Goal: Task Accomplishment & Management: Manage account settings

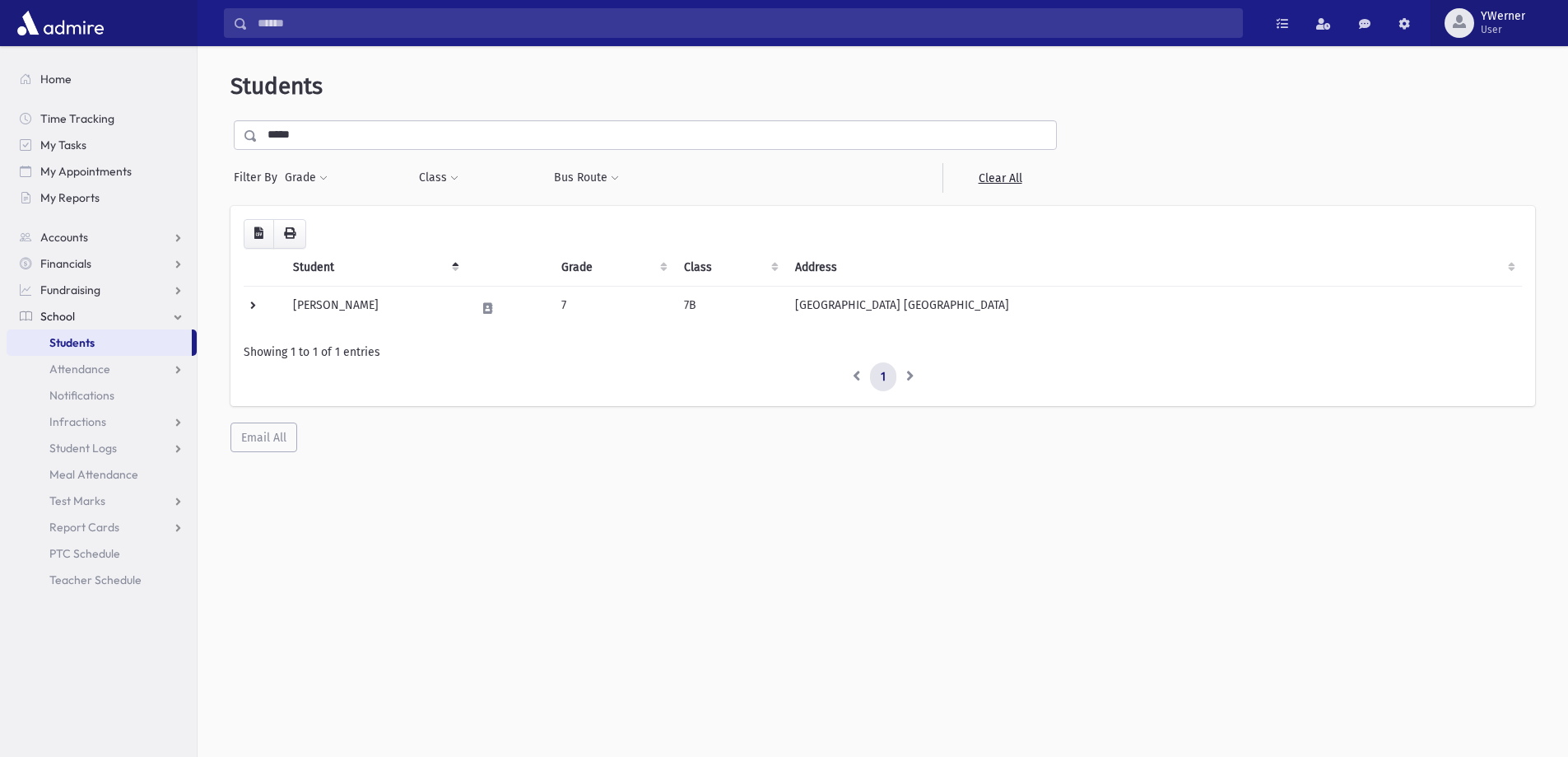
click at [1477, 38] on button "YWerner User" at bounding box center [1499, 22] width 137 height 46
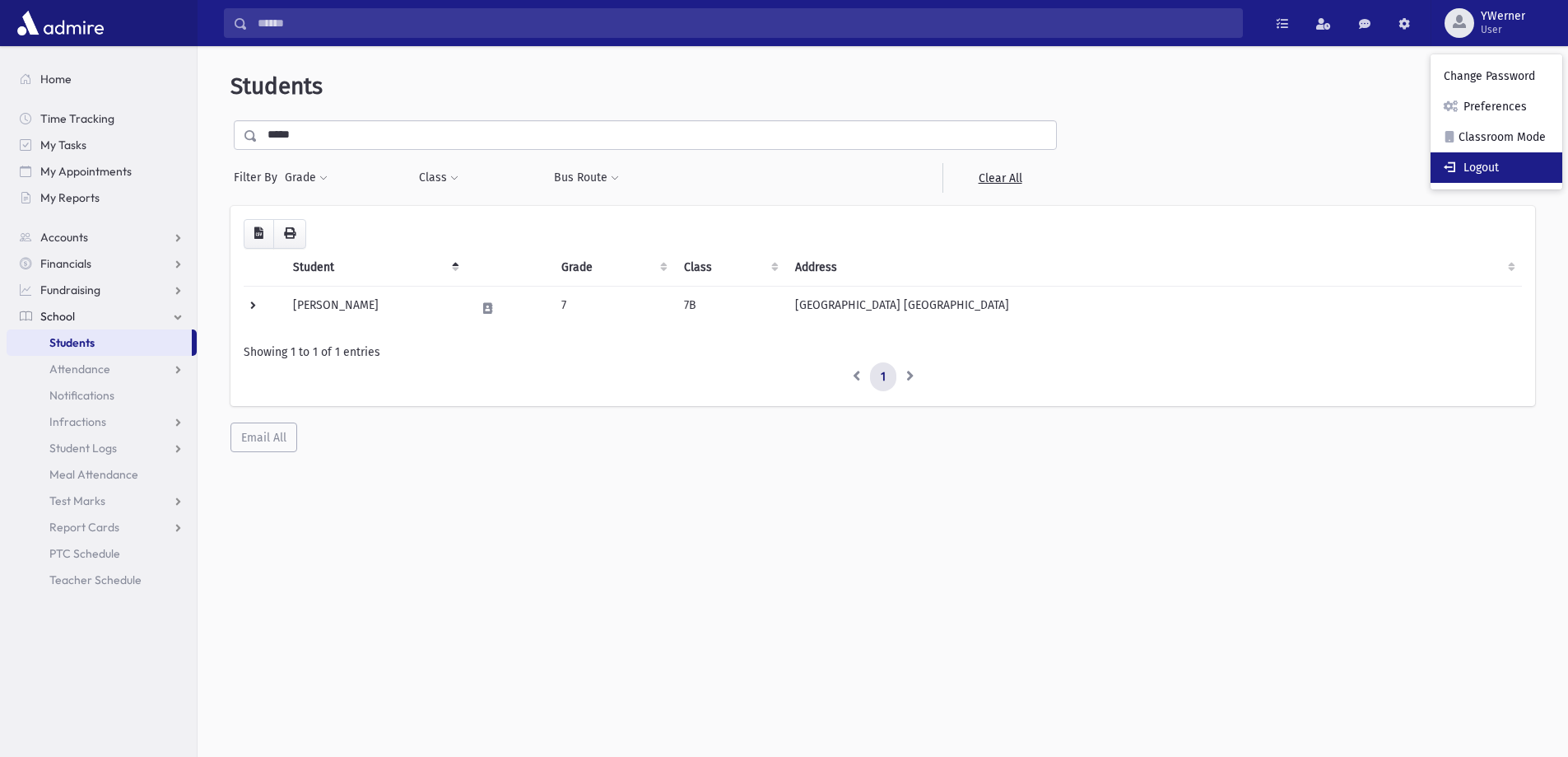
click at [1482, 172] on link "Logout" at bounding box center [1496, 167] width 132 height 30
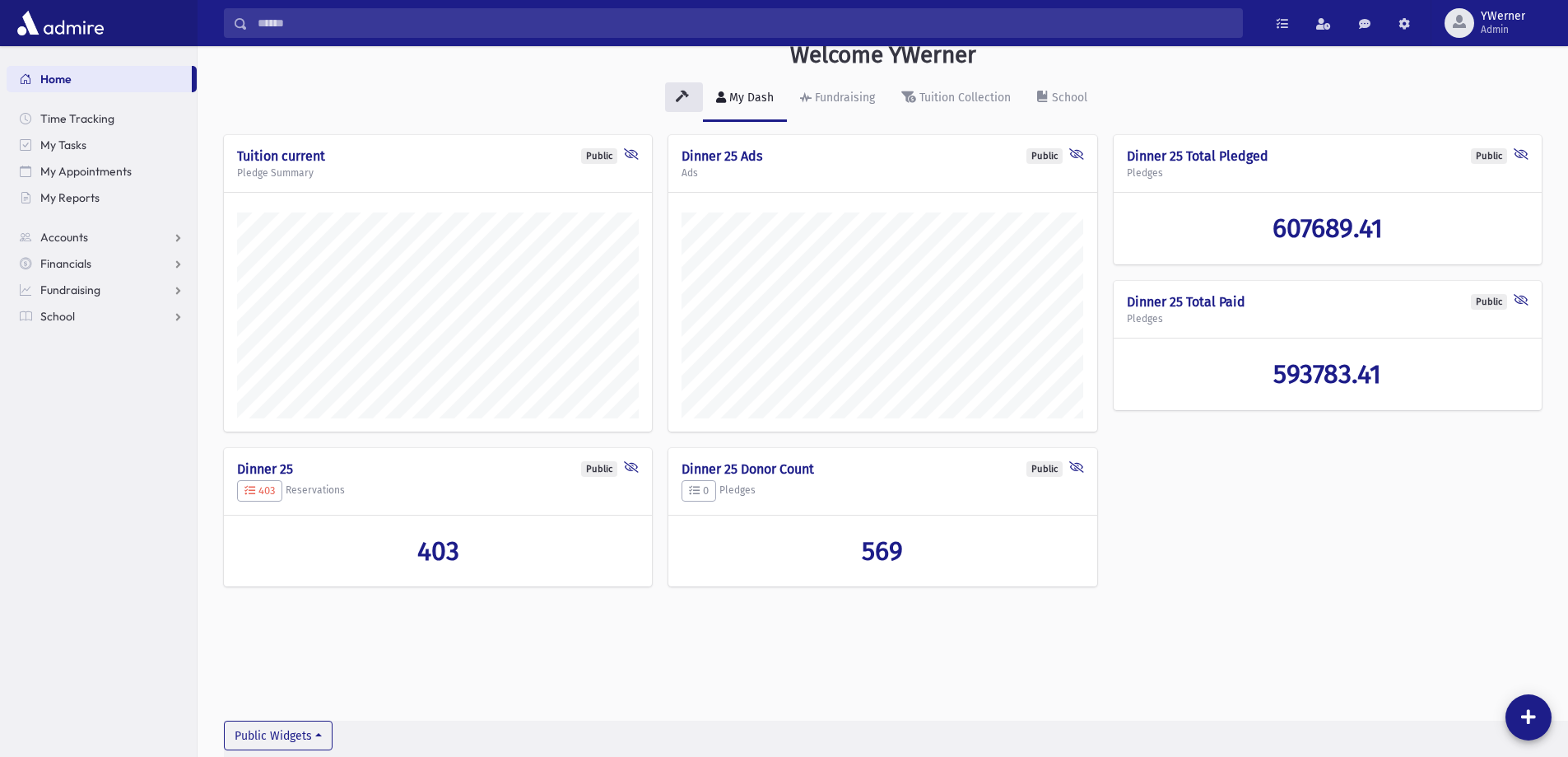
scroll to position [37, 0]
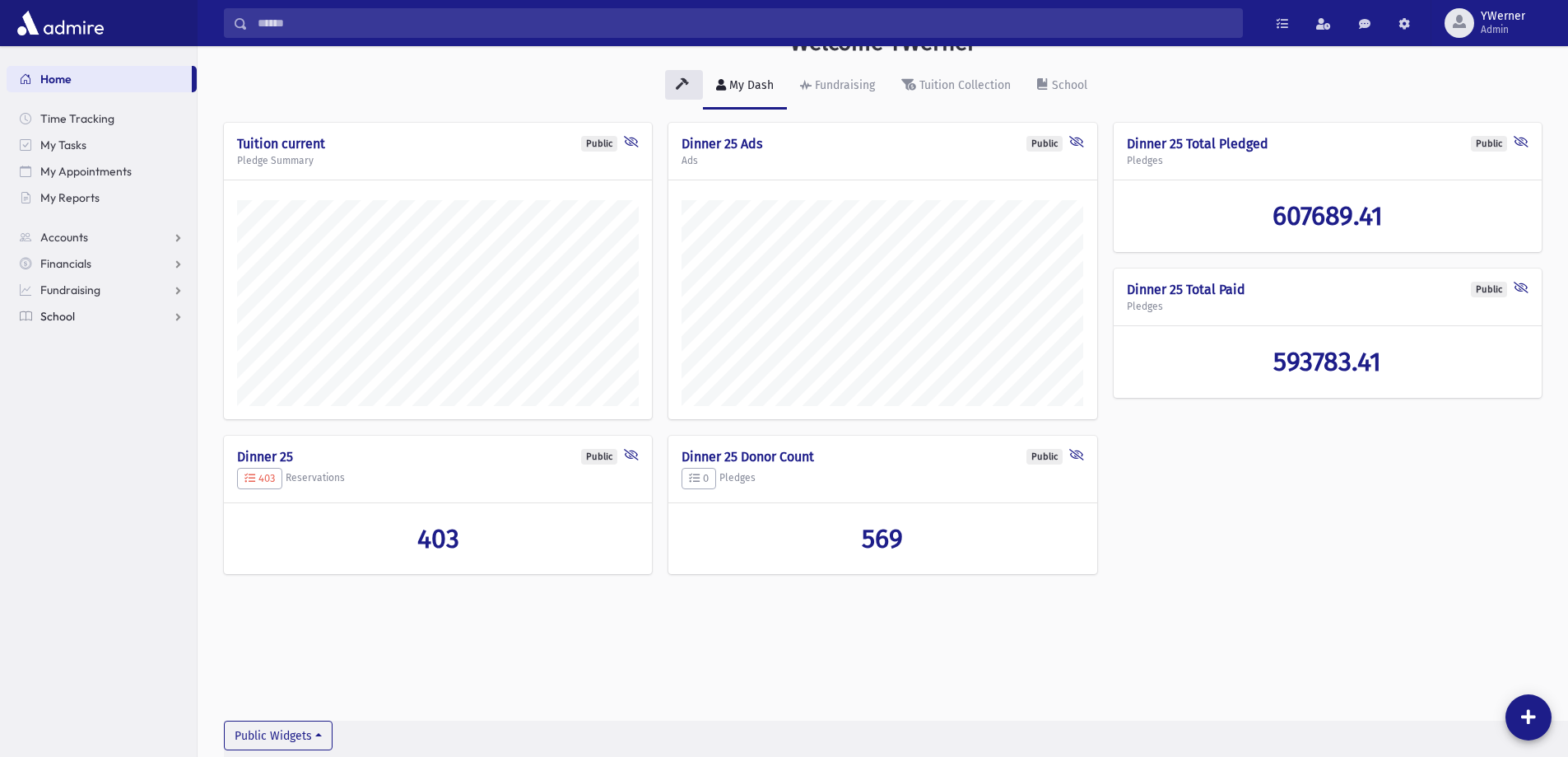
click at [66, 314] on span "School" at bounding box center [57, 316] width 34 height 15
click at [71, 346] on span "Students" at bounding box center [72, 342] width 45 height 15
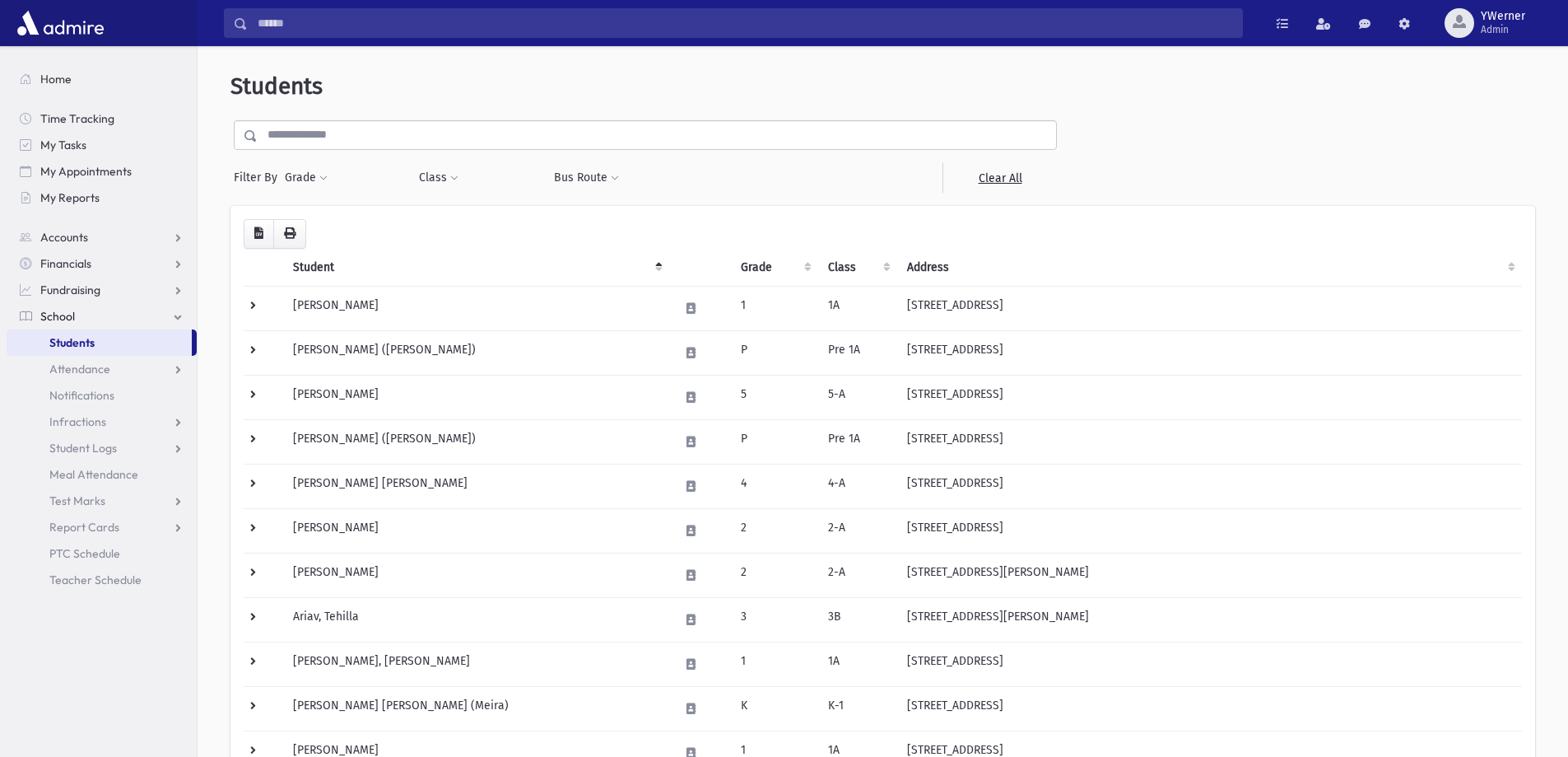
click at [375, 135] on input "text" at bounding box center [656, 135] width 799 height 29
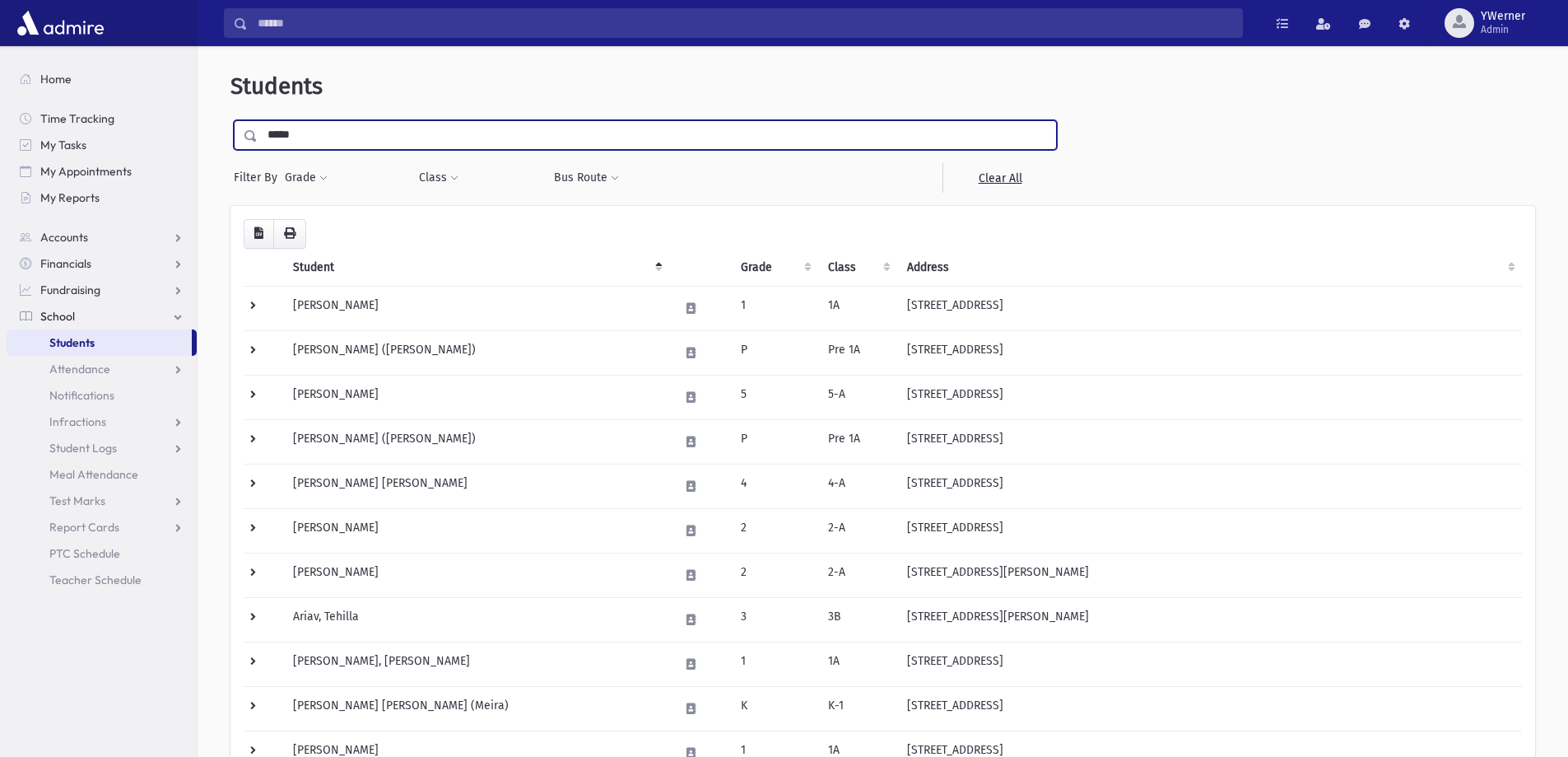
type input "*****"
click at [230, 120] on input "submit" at bounding box center [253, 131] width 46 height 22
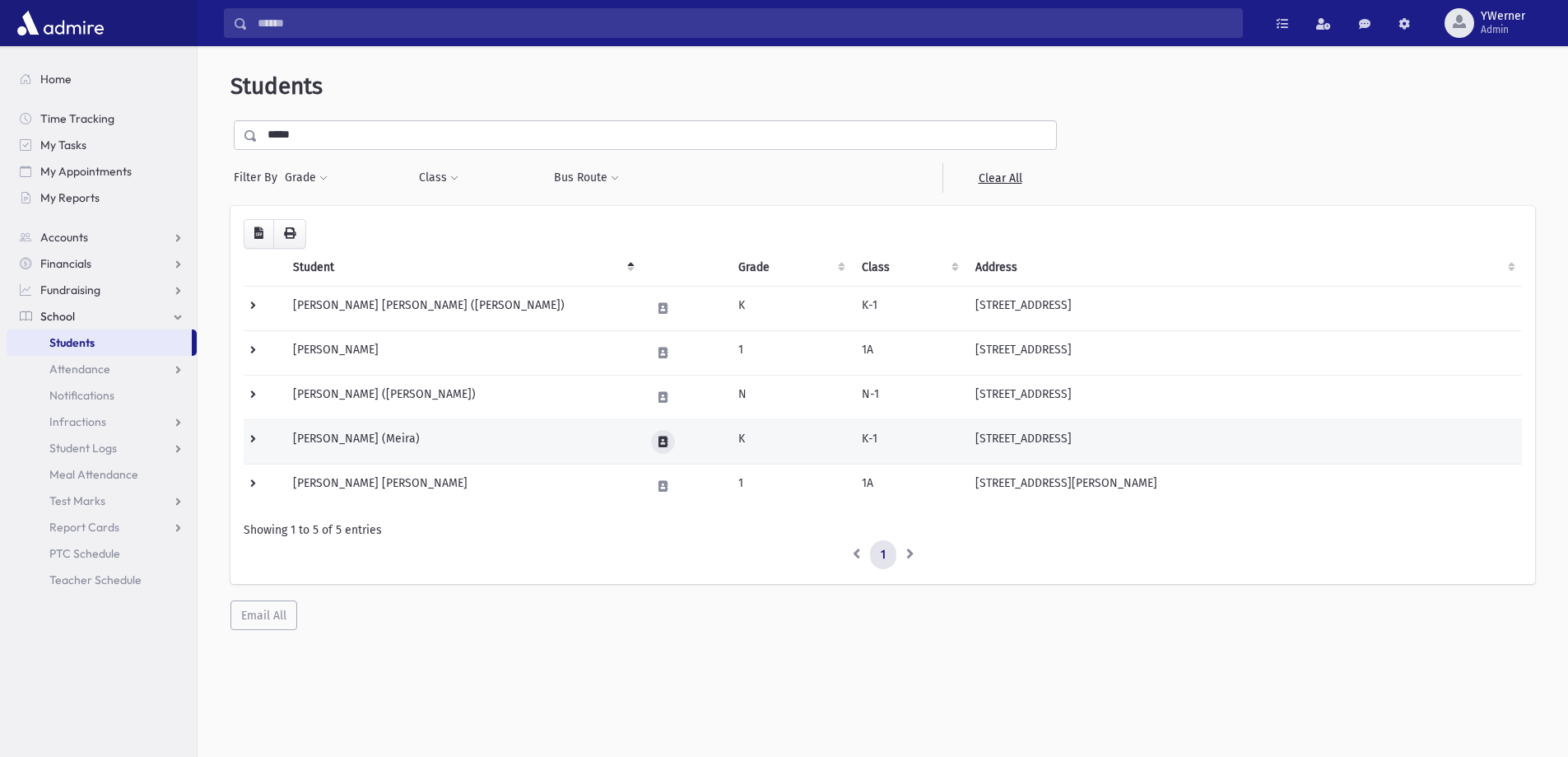
click at [663, 439] on icon at bounding box center [662, 441] width 9 height 11
click at [504, 441] on td "Yaffe, Meira (Meira)" at bounding box center [461, 442] width 358 height 45
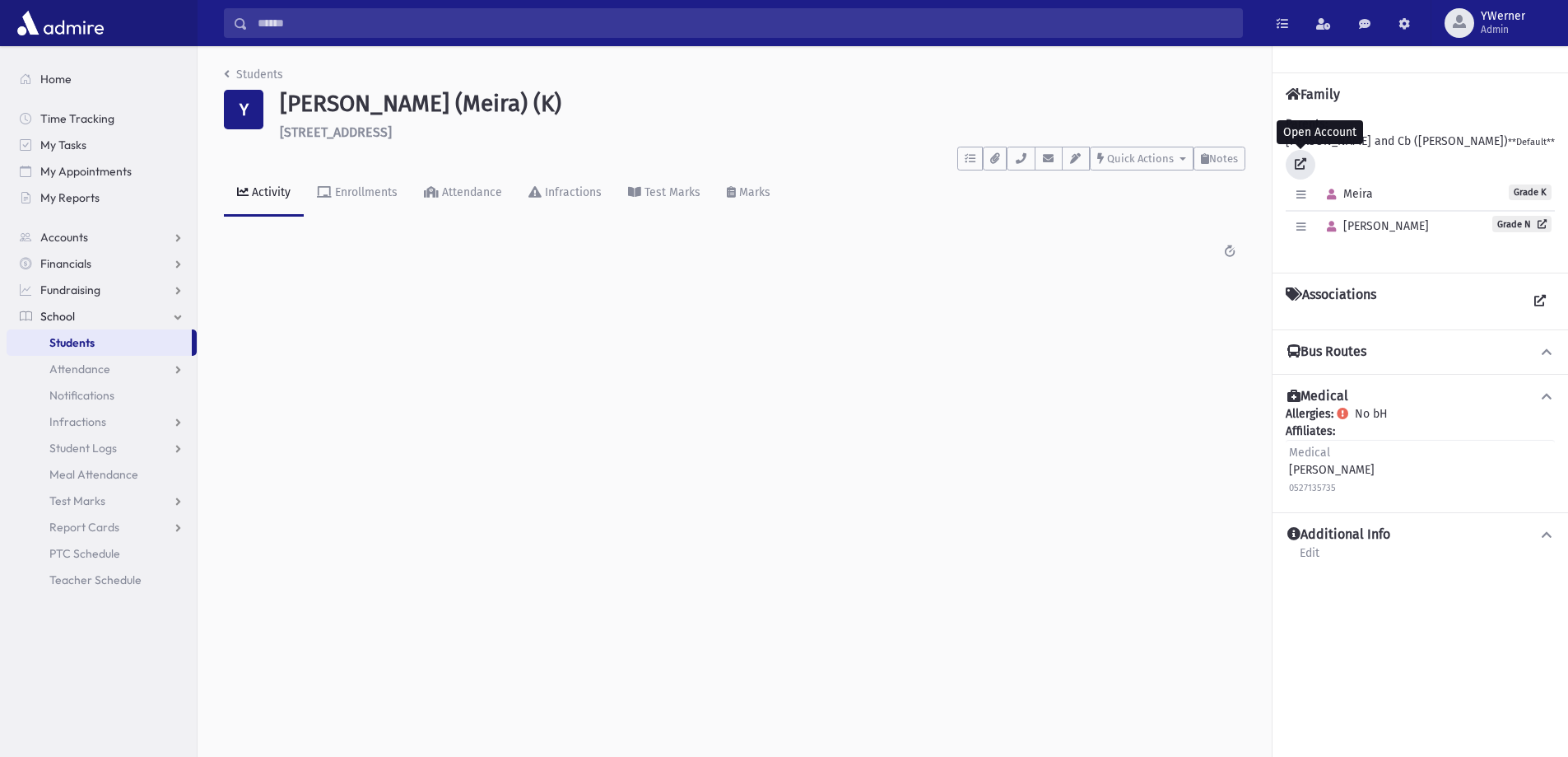
click at [1298, 162] on icon at bounding box center [1301, 164] width 12 height 12
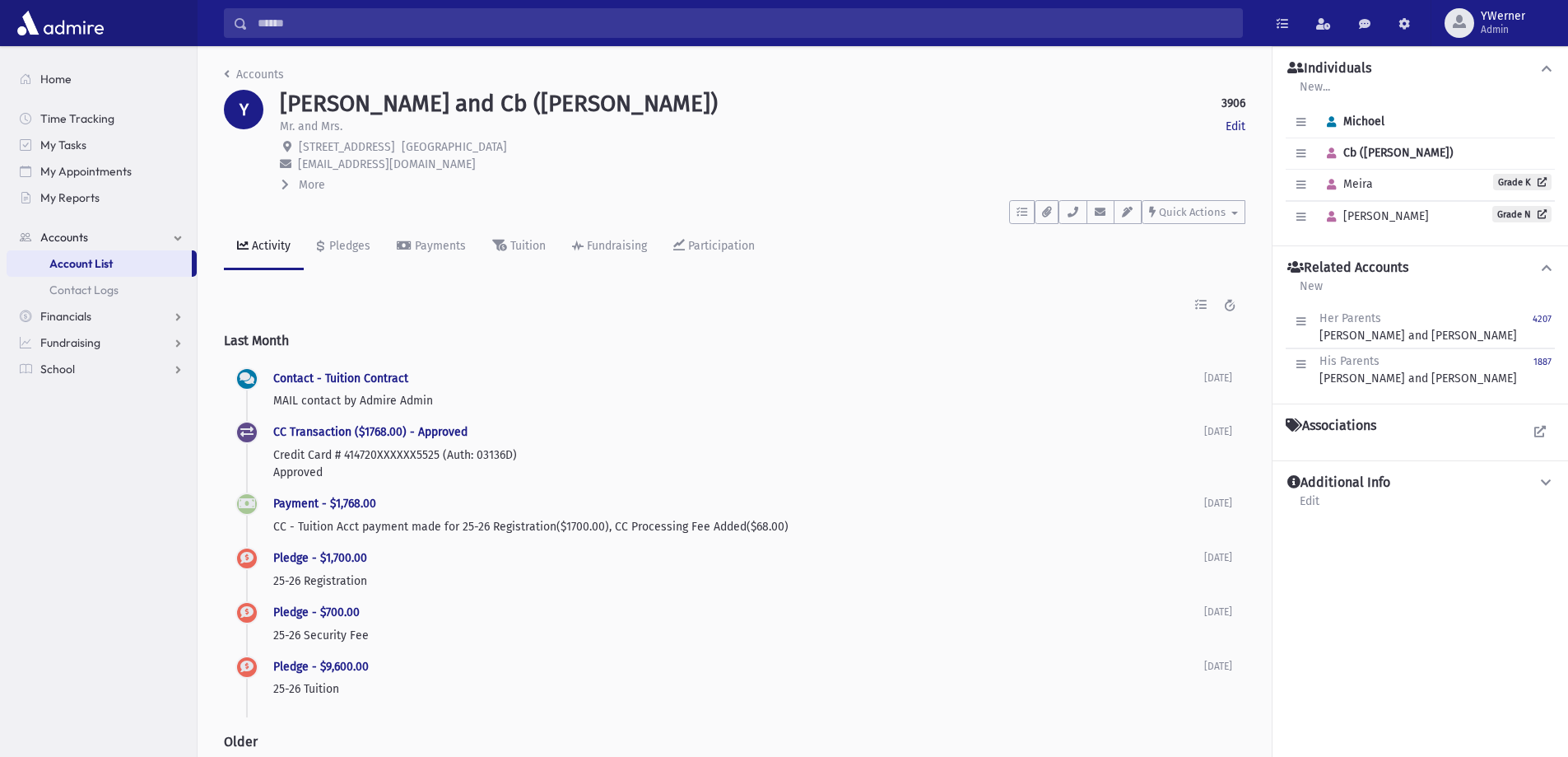
click at [303, 182] on span "More" at bounding box center [311, 184] width 26 height 14
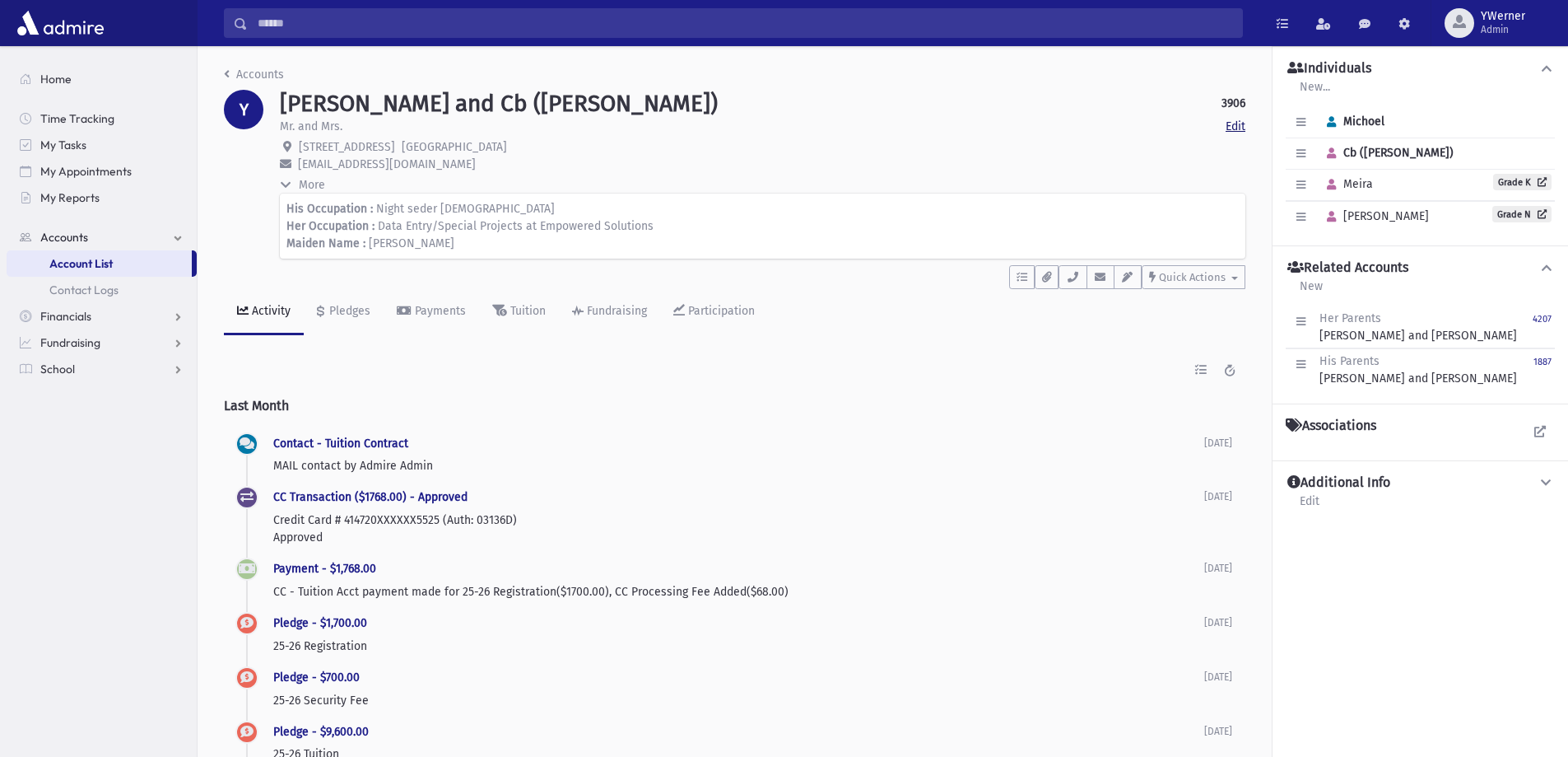
click at [1243, 130] on link "Edit" at bounding box center [1235, 127] width 20 height 18
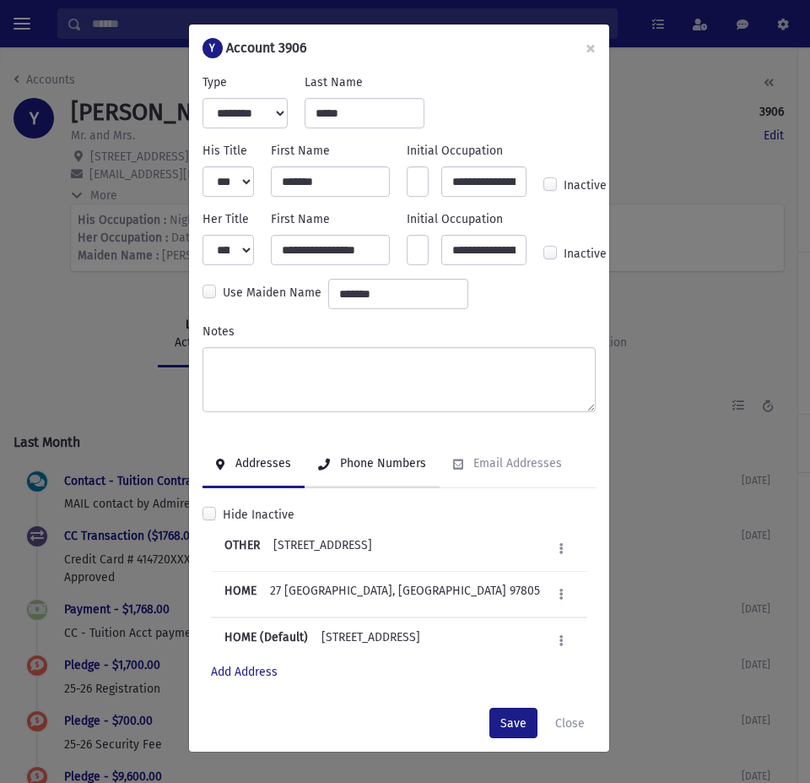
click at [345, 472] on link "Phone Numbers" at bounding box center [372, 464] width 135 height 47
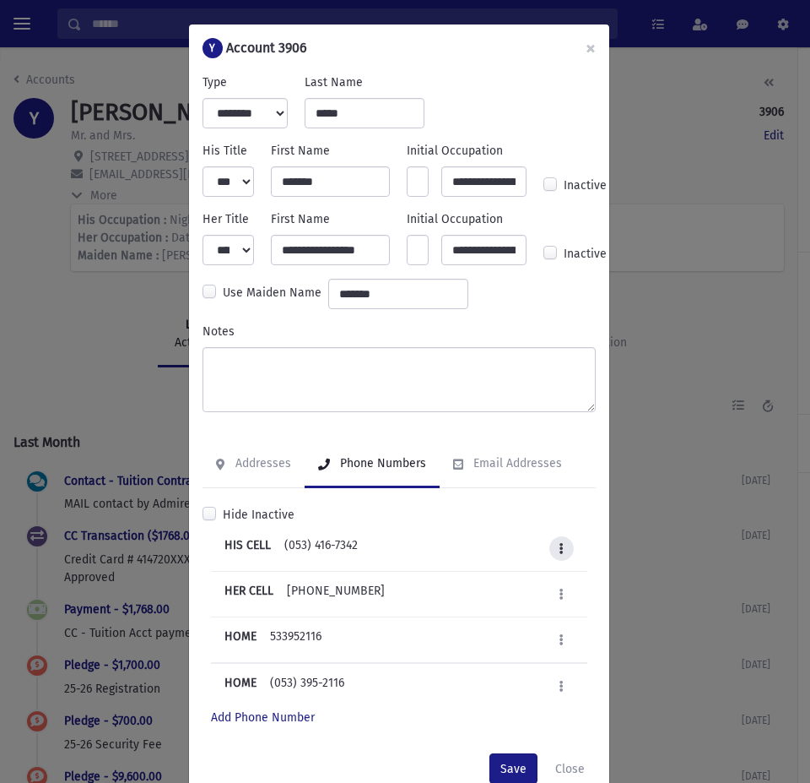
click at [560, 543] on icon at bounding box center [562, 548] width 4 height 11
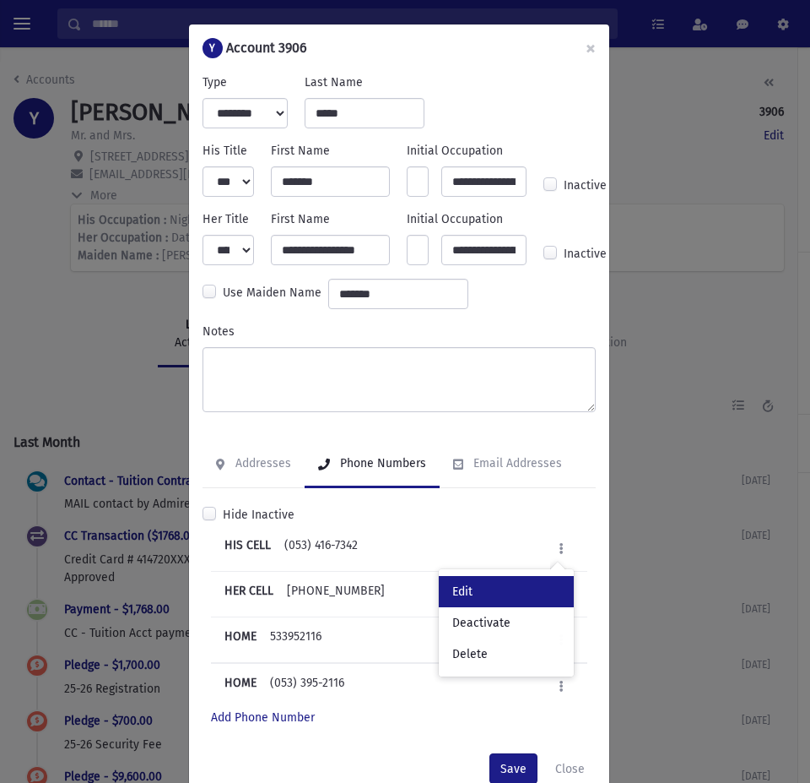
click at [492, 583] on link "Edit" at bounding box center [506, 591] width 135 height 31
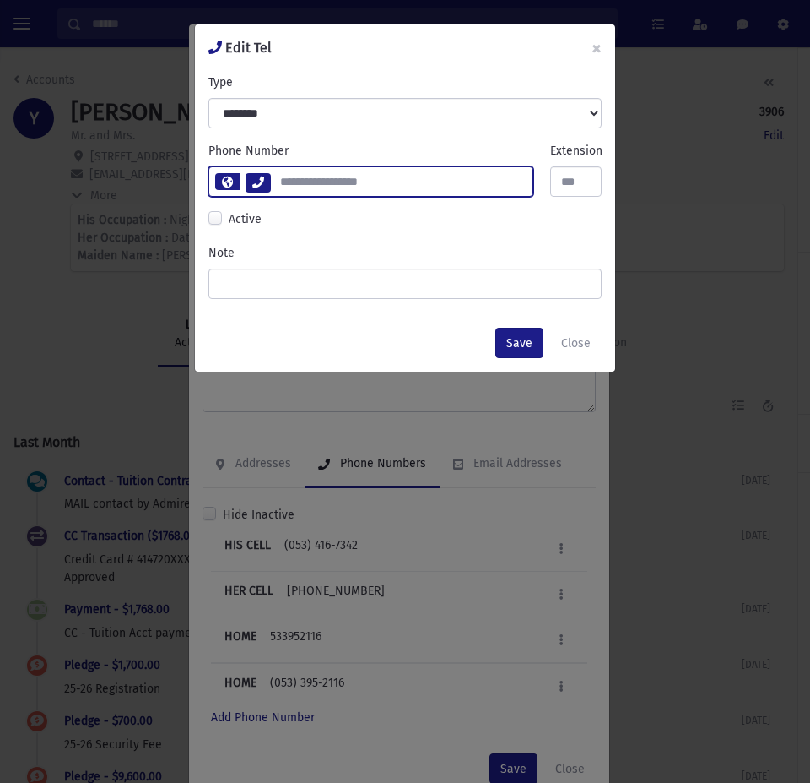
drag, startPoint x: 362, startPoint y: 181, endPoint x: 275, endPoint y: 186, distance: 87.1
click at [275, 186] on input "**********" at bounding box center [401, 181] width 263 height 30
type input "***"
click at [317, 183] on input "number" at bounding box center [401, 181] width 263 height 30
click at [495, 339] on div "Save Close" at bounding box center [405, 342] width 420 height 57
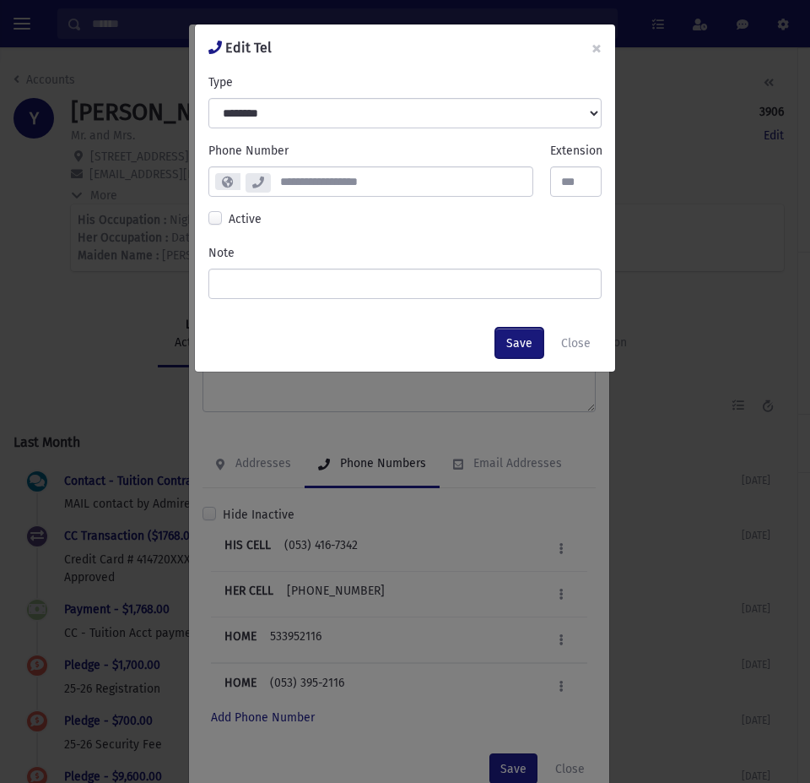
click at [517, 340] on button "Save" at bounding box center [520, 343] width 48 height 30
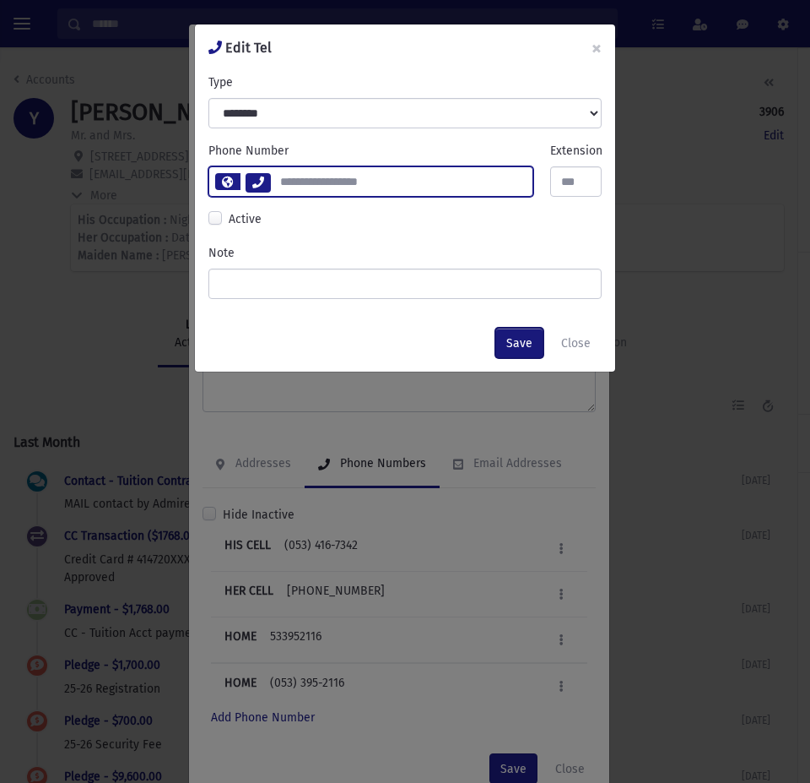
click at [530, 335] on button "Save" at bounding box center [520, 343] width 48 height 30
click at [378, 177] on input "number" at bounding box center [401, 181] width 263 height 30
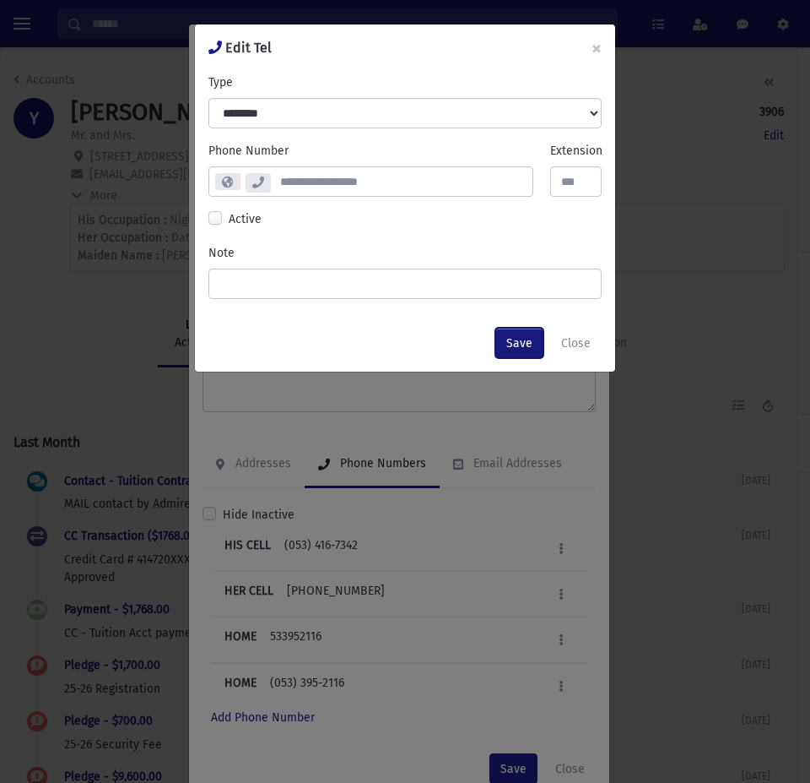
click at [514, 335] on button "Save" at bounding box center [520, 343] width 48 height 30
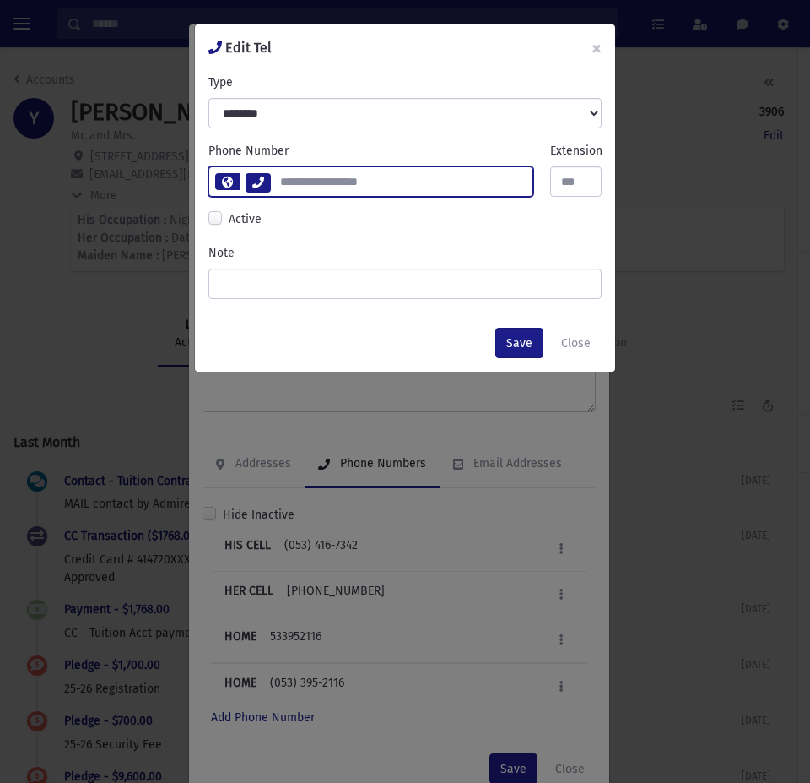
click at [323, 180] on input "number" at bounding box center [401, 181] width 263 height 30
click at [301, 187] on input "number" at bounding box center [401, 181] width 263 height 30
type input "**********"
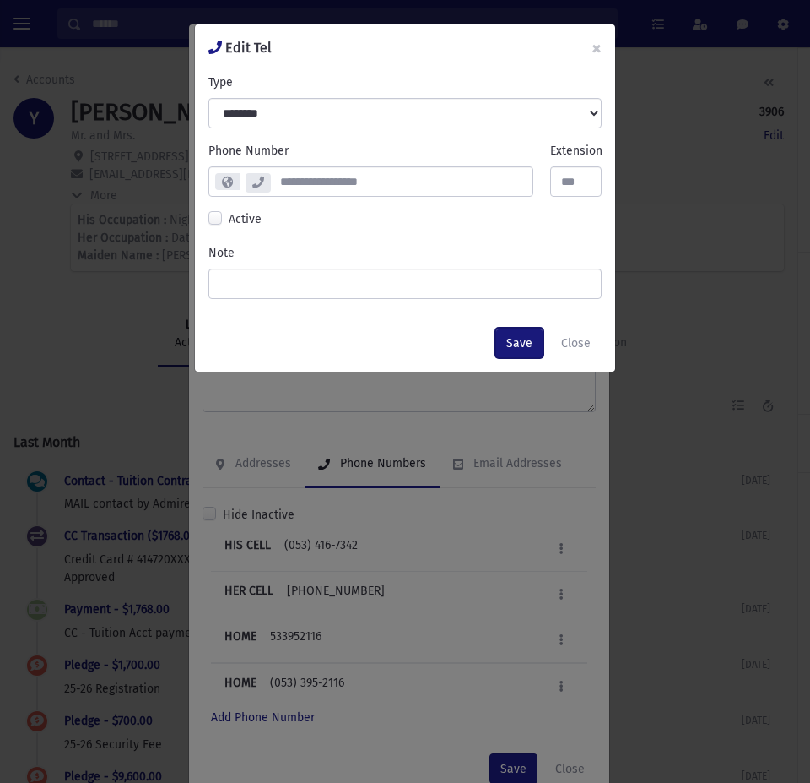
click at [519, 348] on button "Save" at bounding box center [520, 343] width 48 height 30
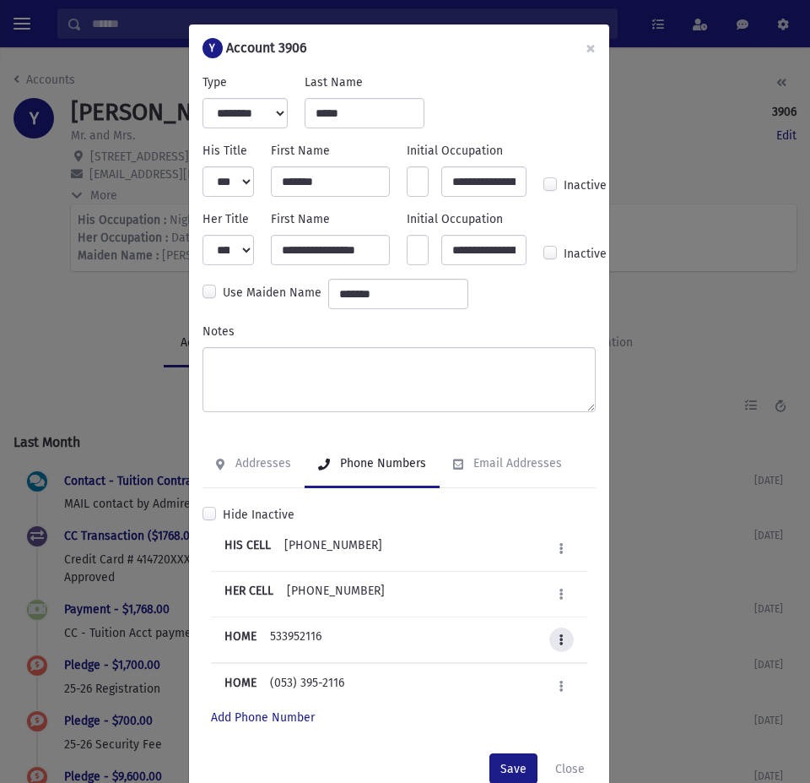
click at [558, 645] on button at bounding box center [562, 639] width 24 height 24
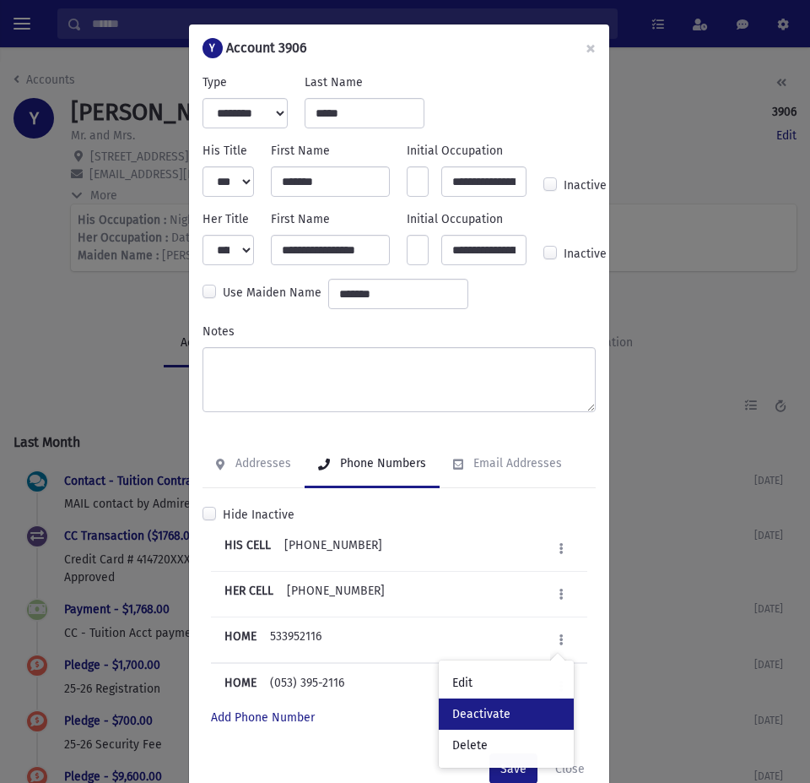
click at [482, 718] on link "Deactivate" at bounding box center [506, 713] width 135 height 31
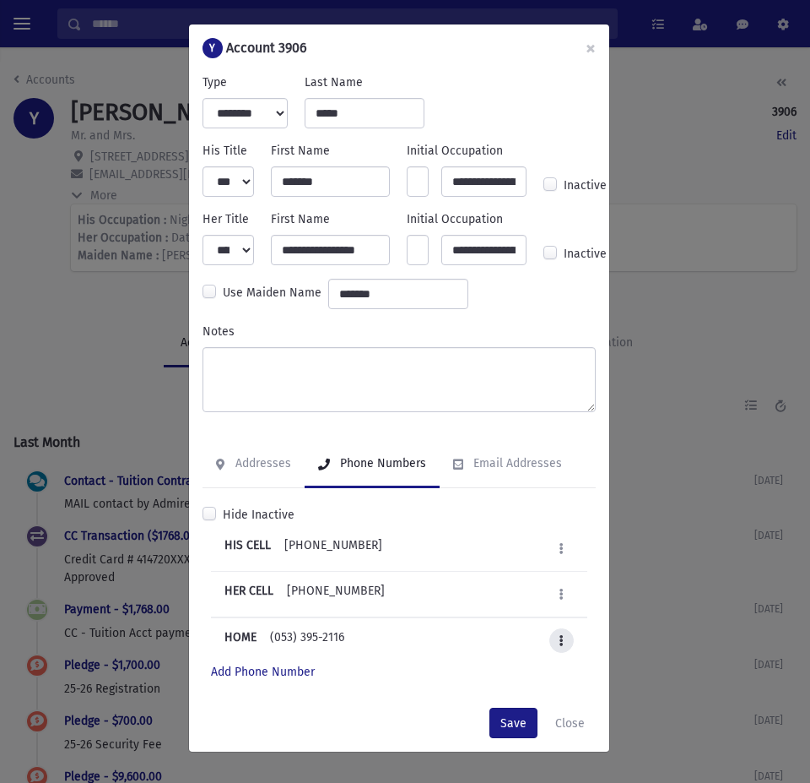
click at [553, 643] on button at bounding box center [562, 640] width 24 height 24
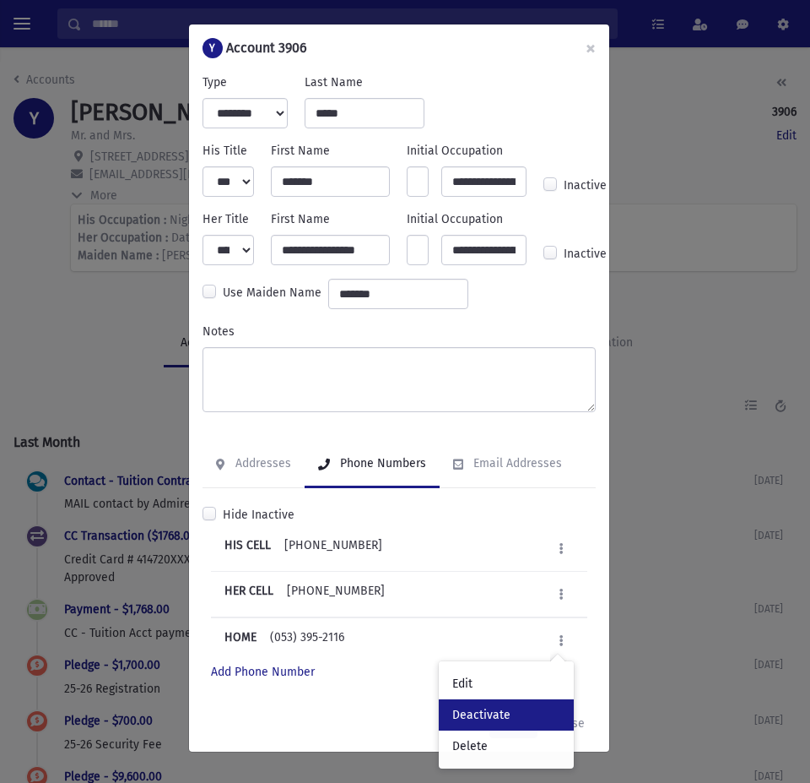
click at [512, 707] on link "Deactivate" at bounding box center [506, 714] width 135 height 31
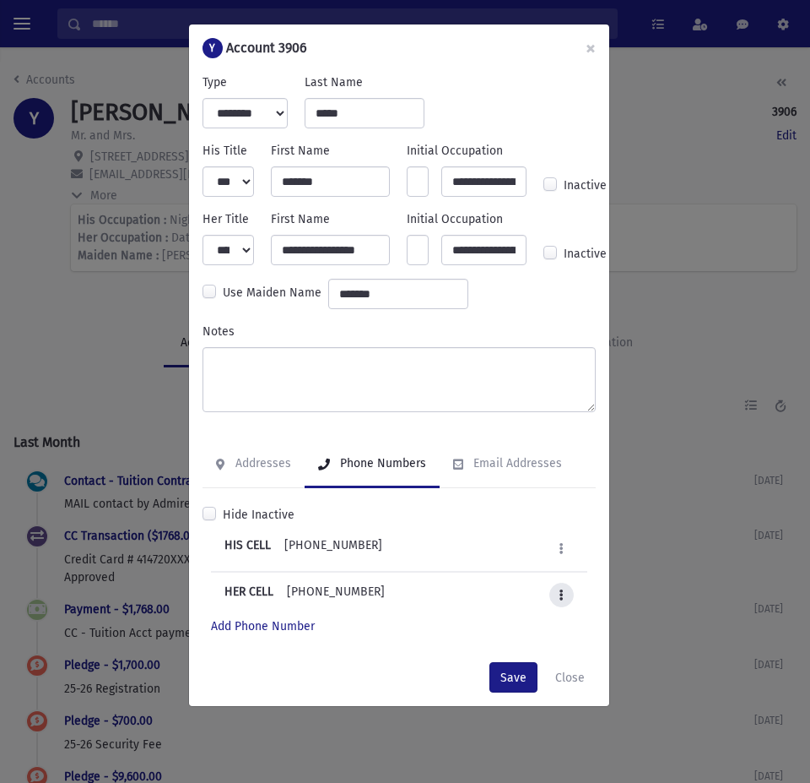
click at [563, 589] on icon at bounding box center [562, 594] width 4 height 11
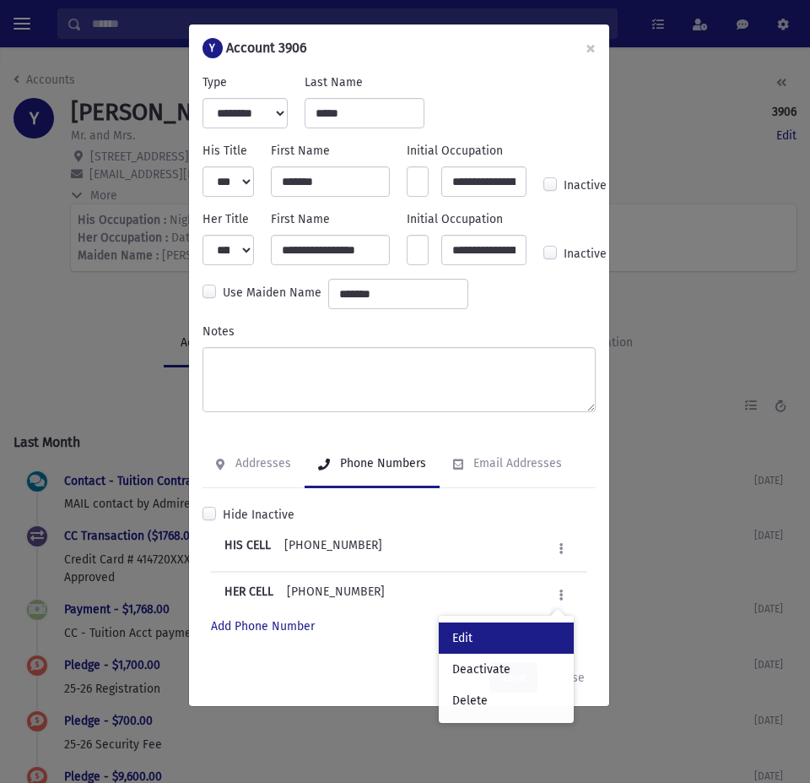
click at [475, 638] on link "Edit" at bounding box center [506, 637] width 135 height 31
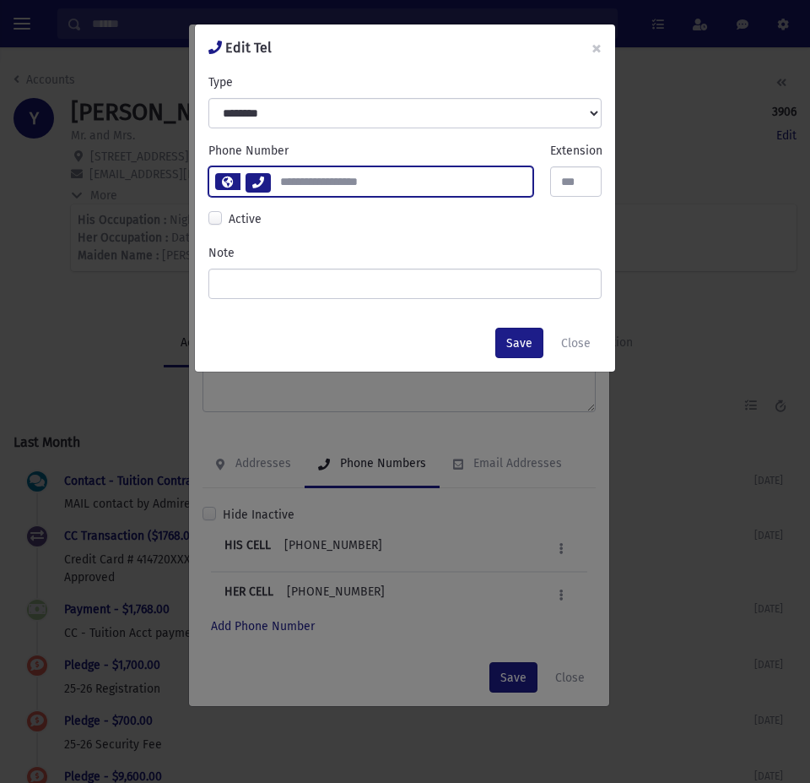
drag, startPoint x: 352, startPoint y: 179, endPoint x: 276, endPoint y: 187, distance: 76.4
click at [276, 187] on input "**********" at bounding box center [401, 181] width 263 height 30
type input "**********"
click at [524, 341] on button "Save" at bounding box center [520, 343] width 48 height 30
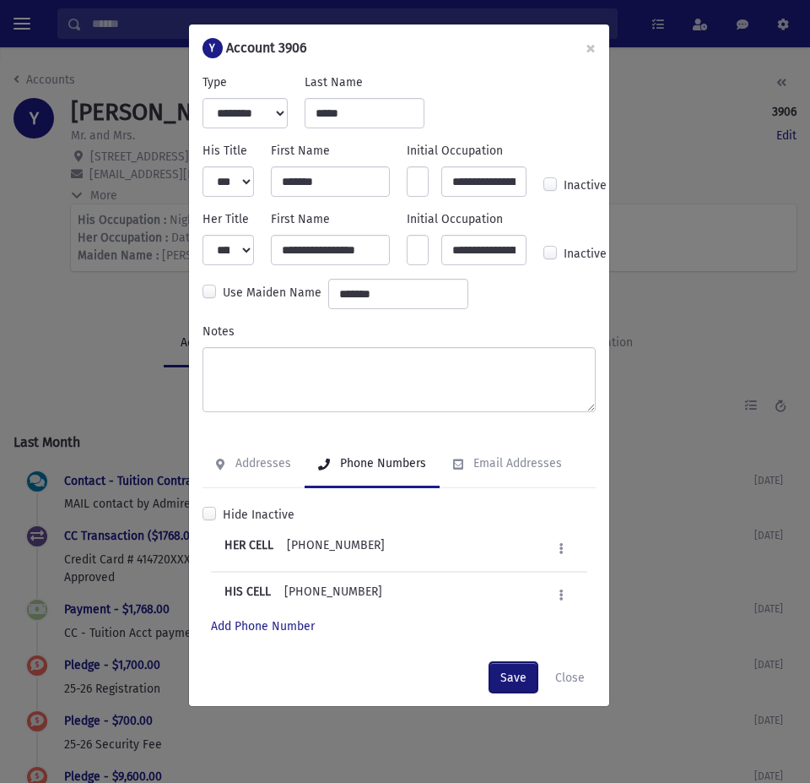
click at [512, 672] on button "Save" at bounding box center [514, 677] width 48 height 30
